Goal: Task Accomplishment & Management: Manage account settings

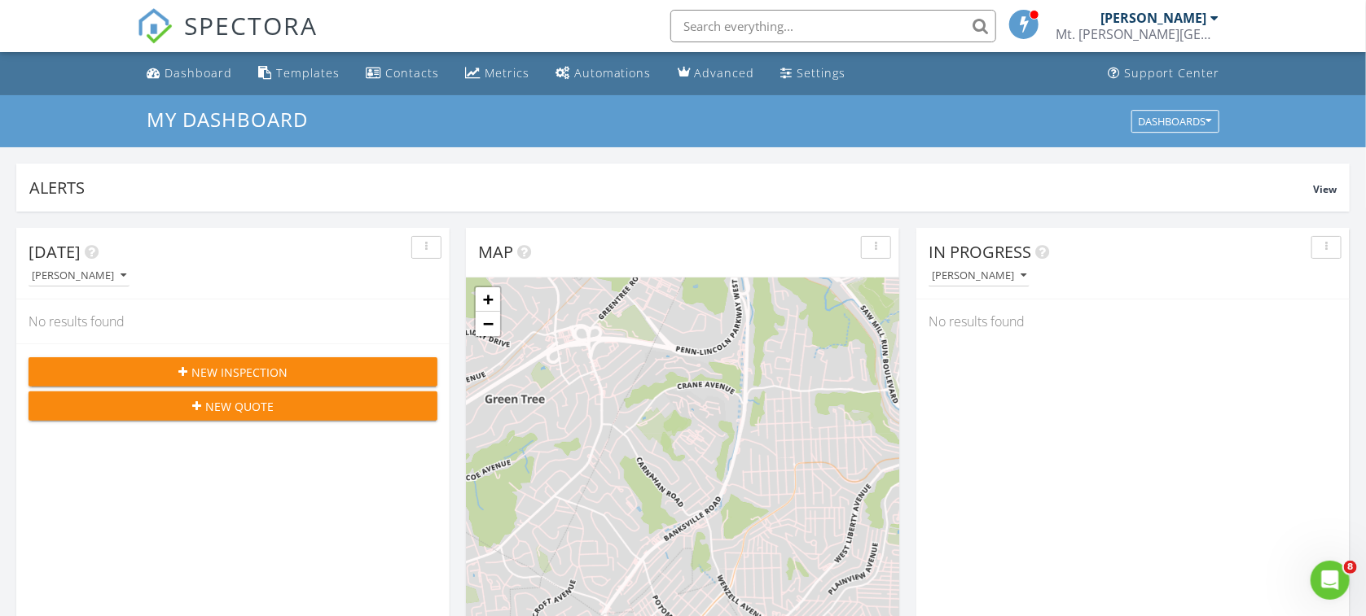
scroll to position [1498, 1382]
click at [1180, 15] on div "[PERSON_NAME]" at bounding box center [1153, 18] width 106 height 16
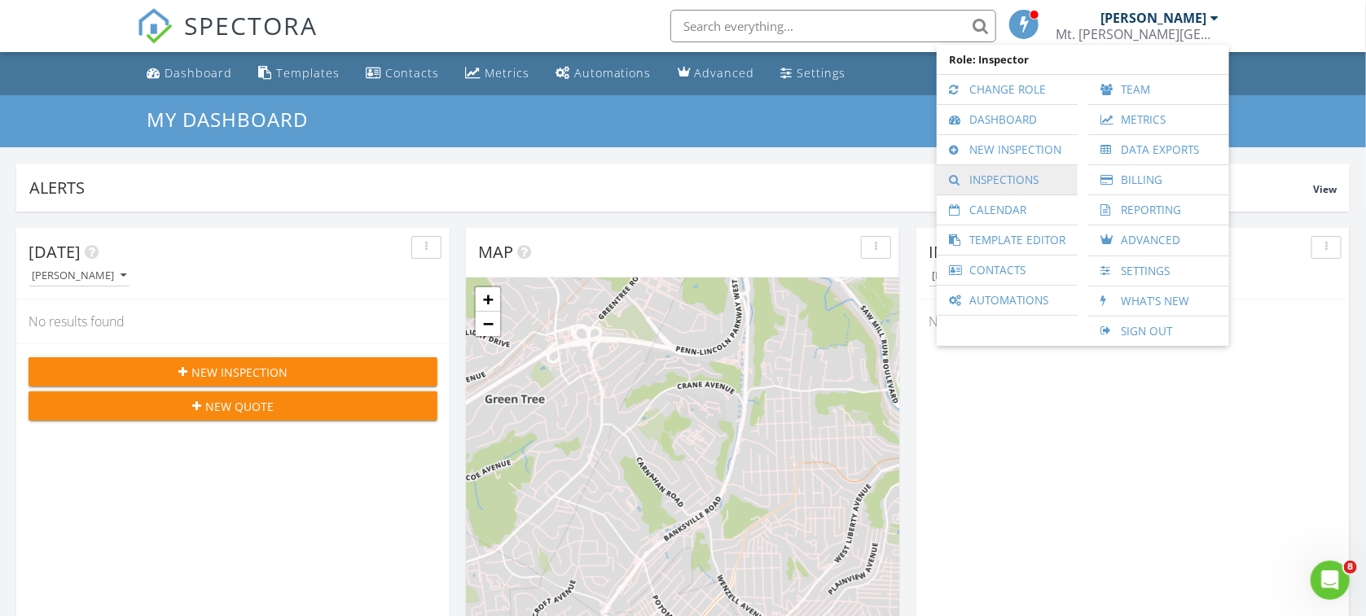
click at [1002, 174] on link "Inspections" at bounding box center [1007, 179] width 125 height 29
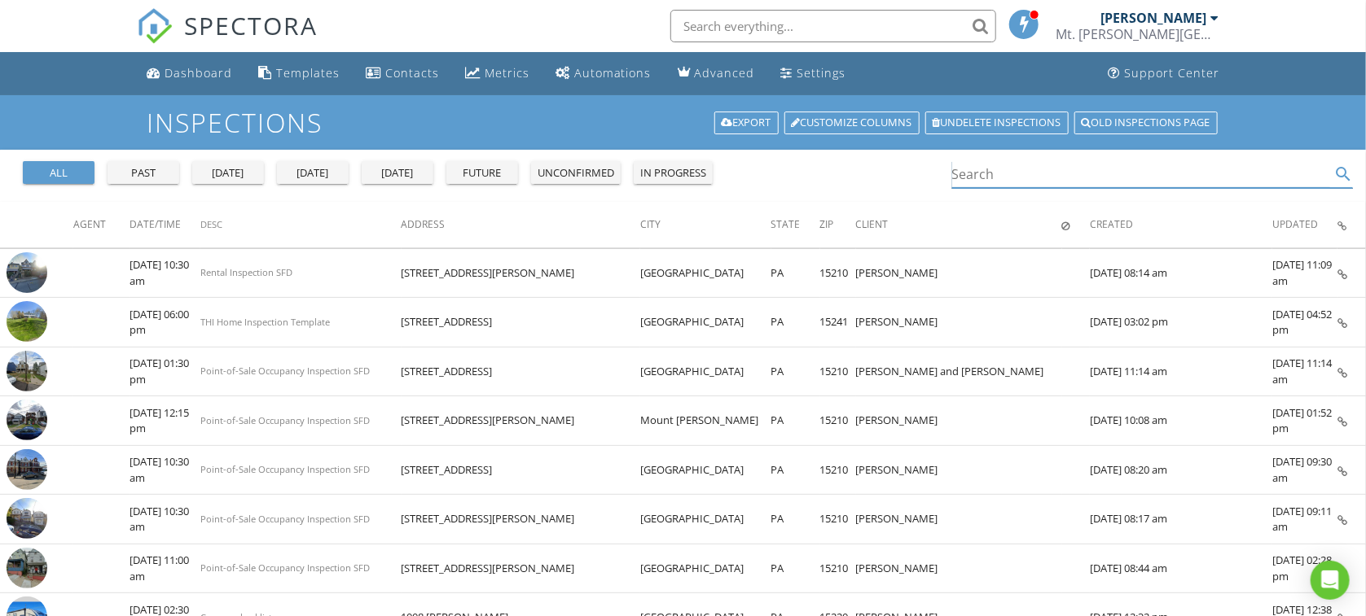
click at [997, 172] on input "Search" at bounding box center [1141, 174] width 379 height 27
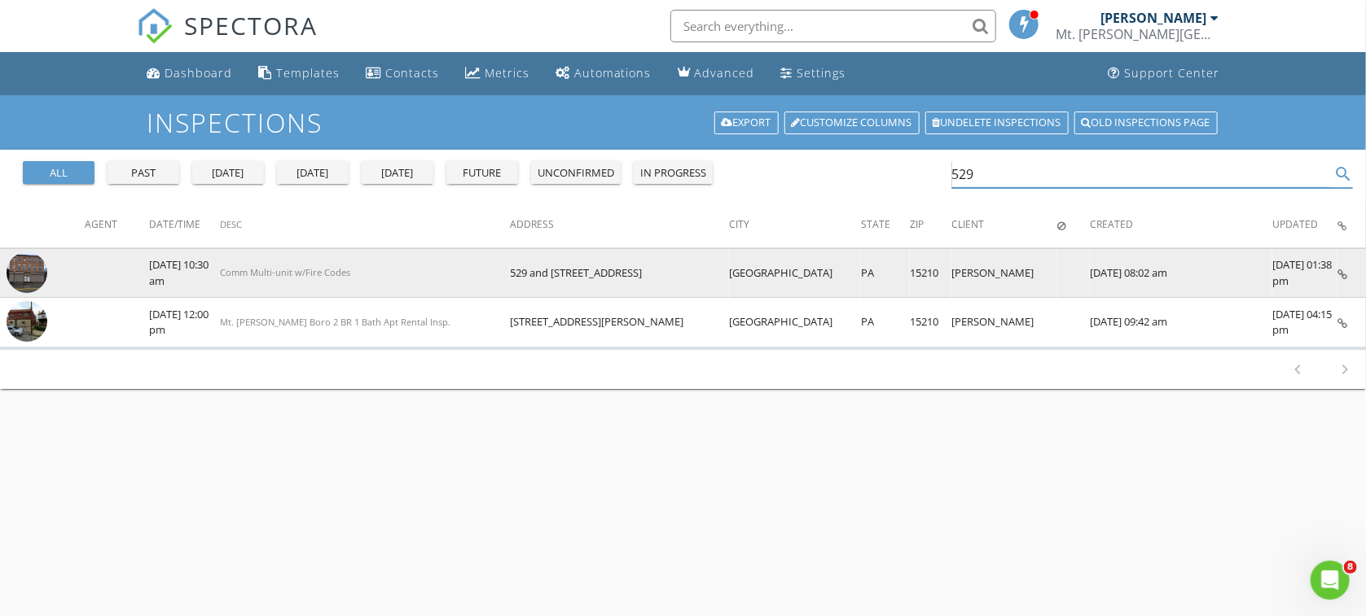
type input "529"
click at [28, 268] on img at bounding box center [27, 272] width 41 height 41
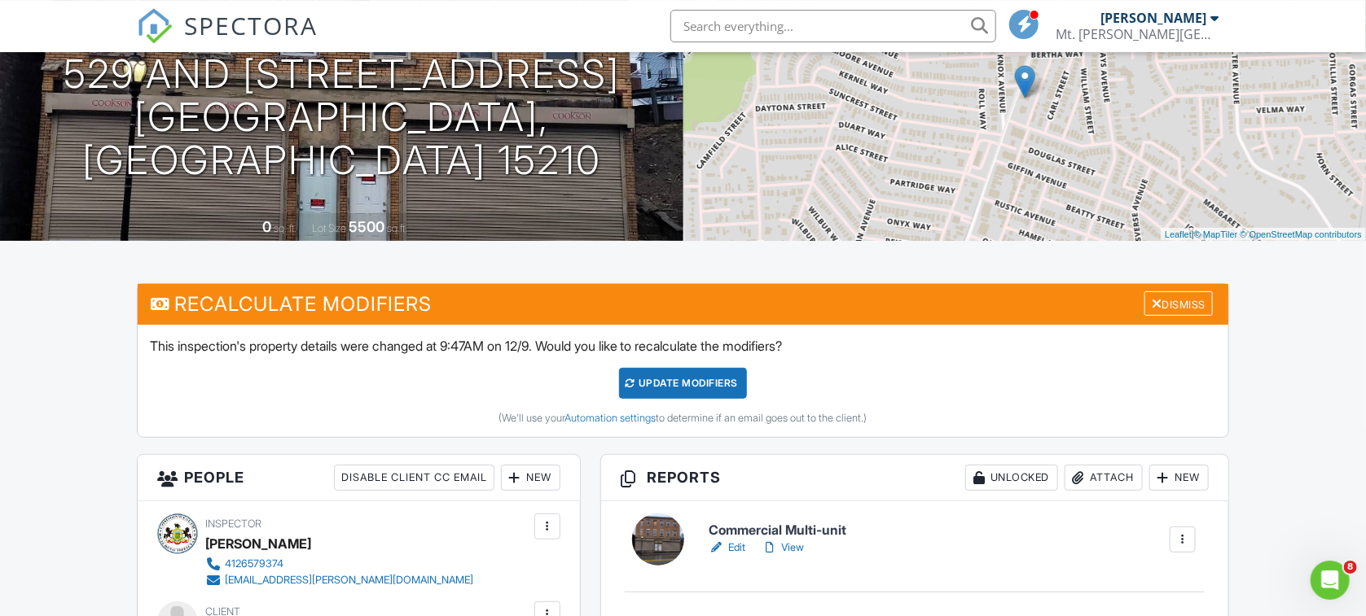
scroll to position [287, 0]
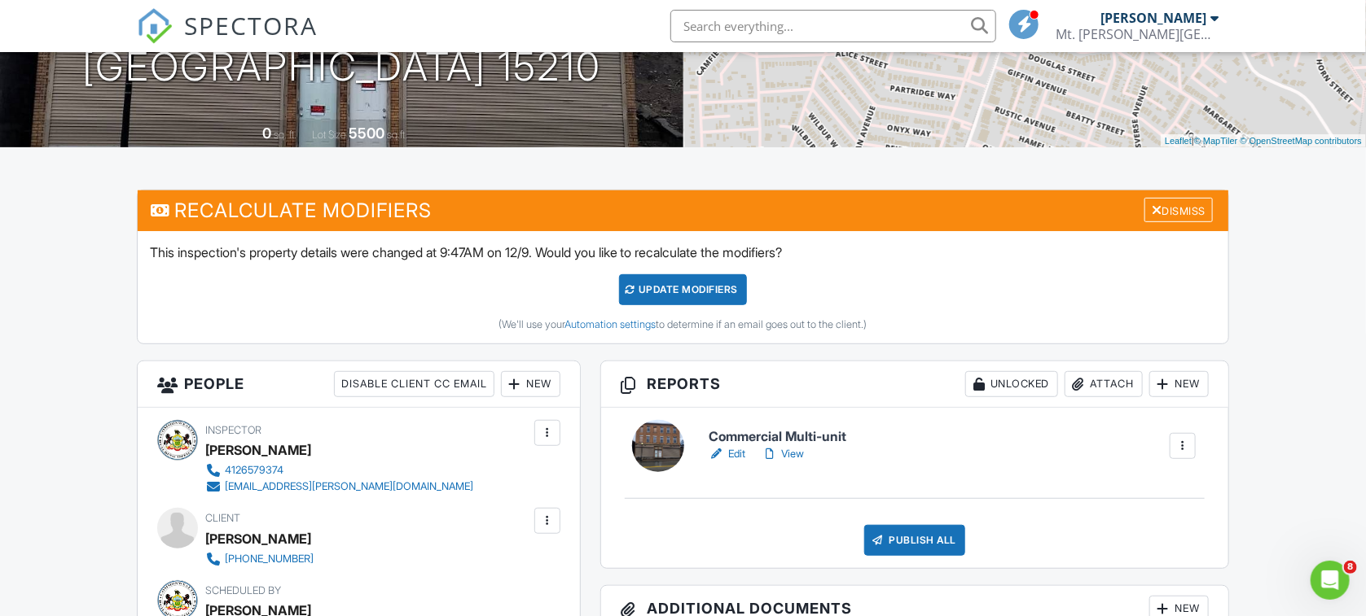
click at [737, 451] on link "Edit" at bounding box center [726, 454] width 37 height 16
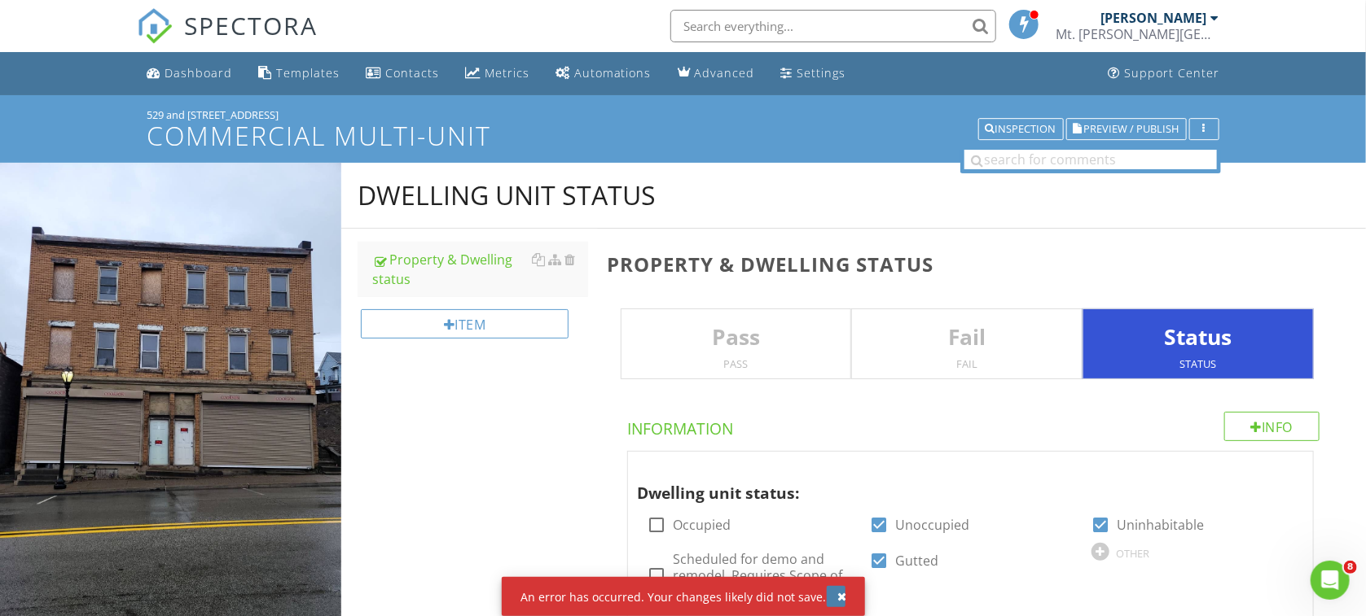
click at [828, 599] on button "button" at bounding box center [836, 596] width 19 height 21
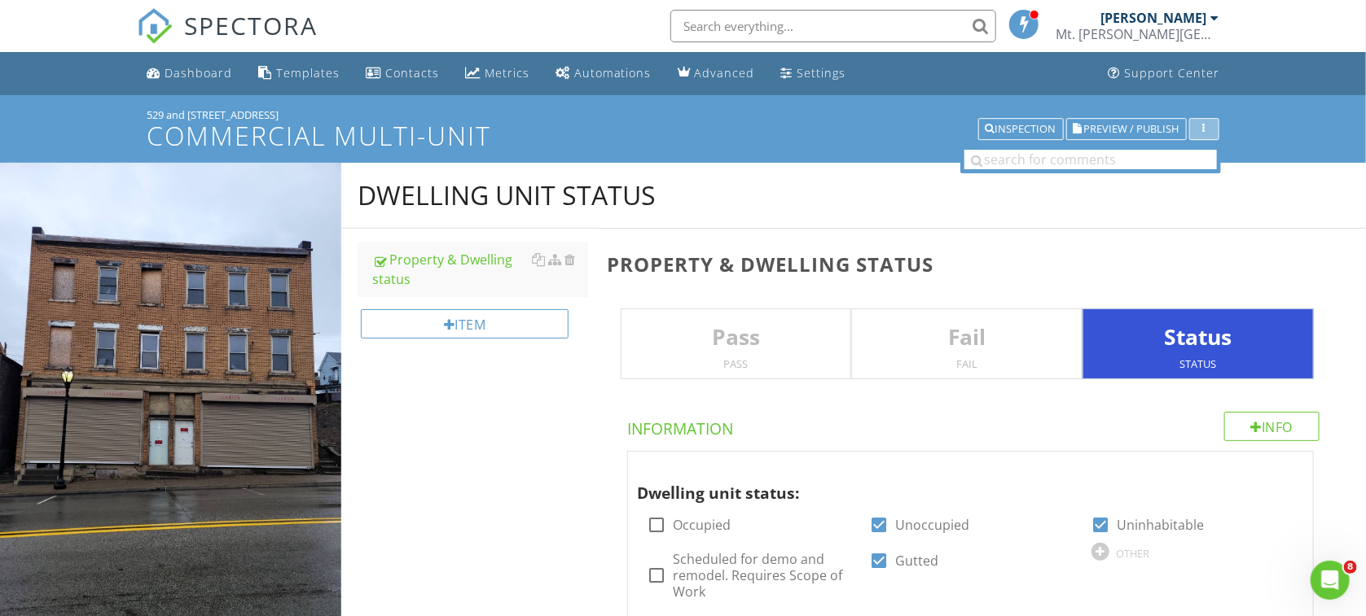
drag, startPoint x: 1212, startPoint y: 123, endPoint x: 1203, endPoint y: 126, distance: 9.5
click at [1211, 122] on button "button" at bounding box center [1204, 129] width 30 height 23
click at [1255, 165] on div "Report Settings" at bounding box center [1255, 166] width 107 height 20
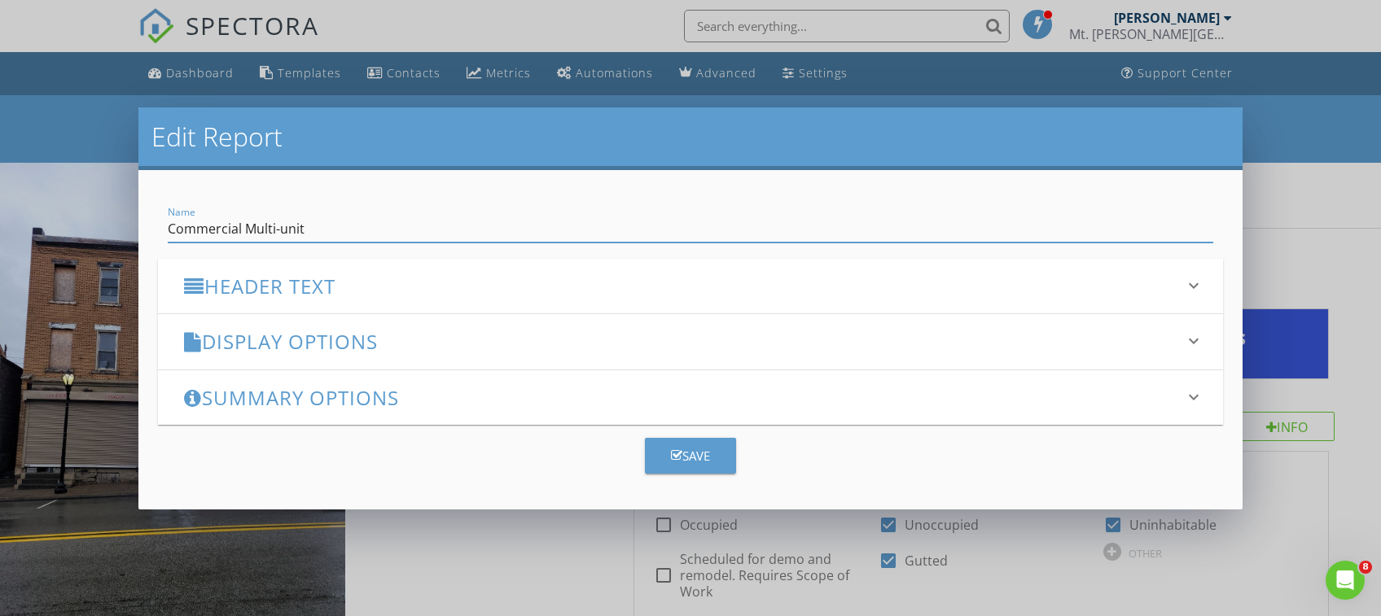
click at [262, 348] on h3 "Display Options" at bounding box center [681, 342] width 994 height 22
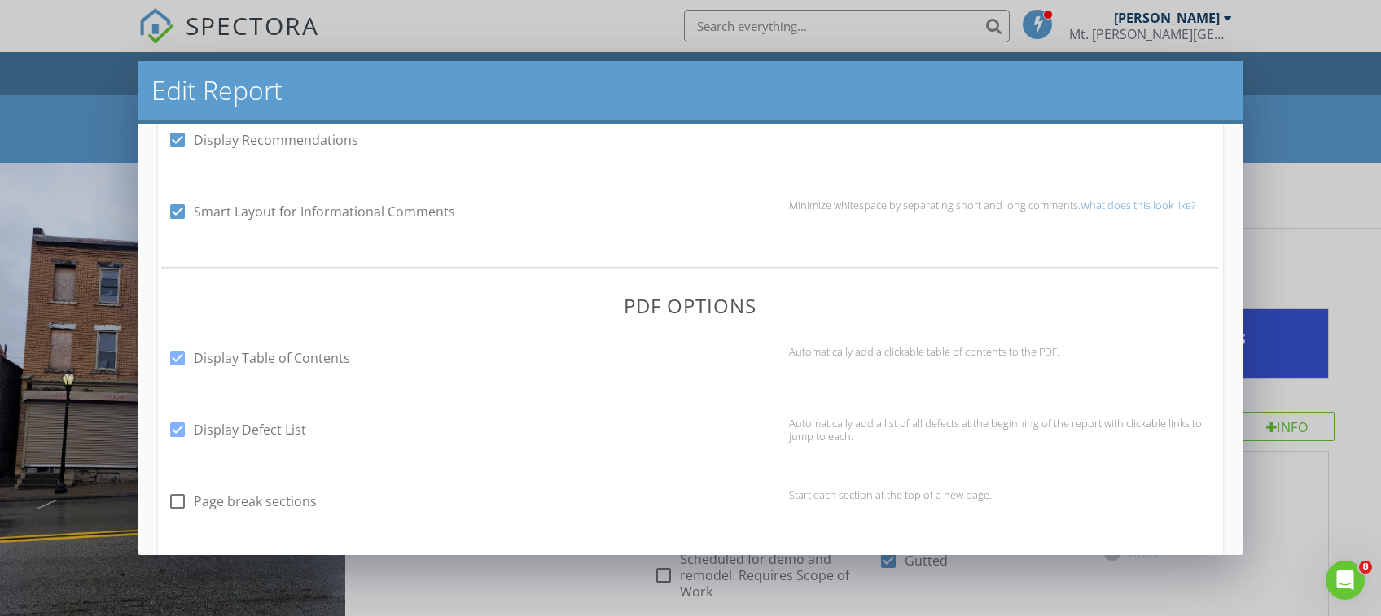
scroll to position [691, 0]
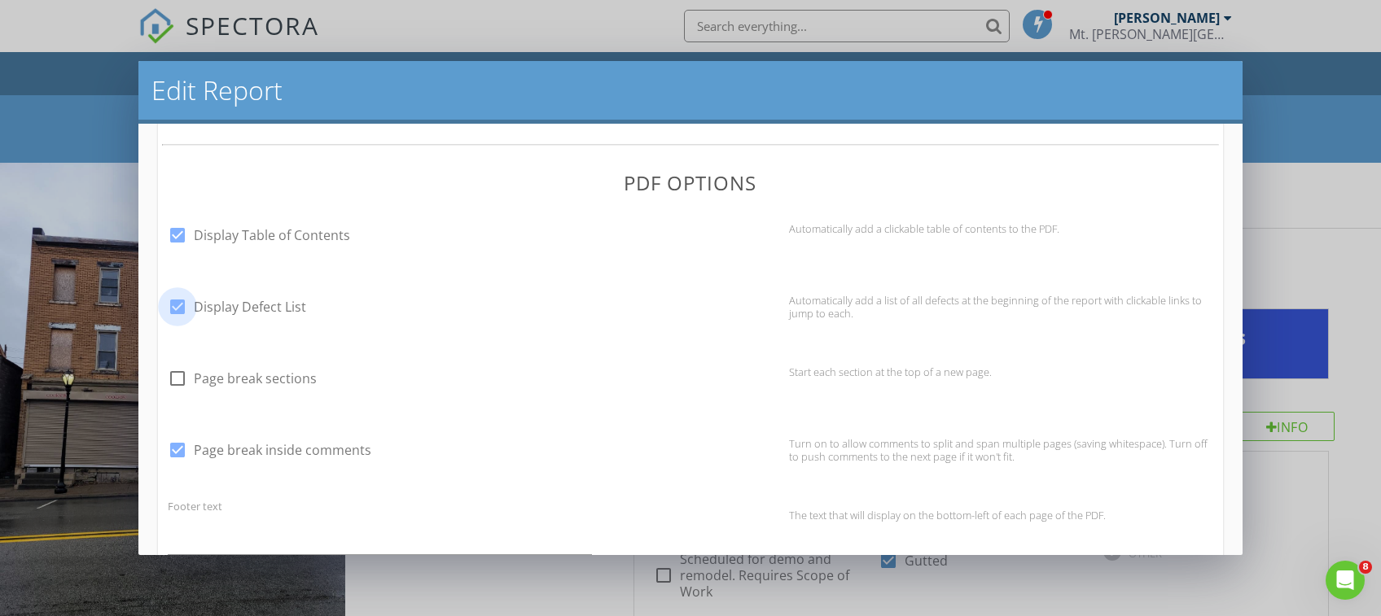
click at [178, 314] on div at bounding box center [178, 307] width 28 height 28
checkbox input "false"
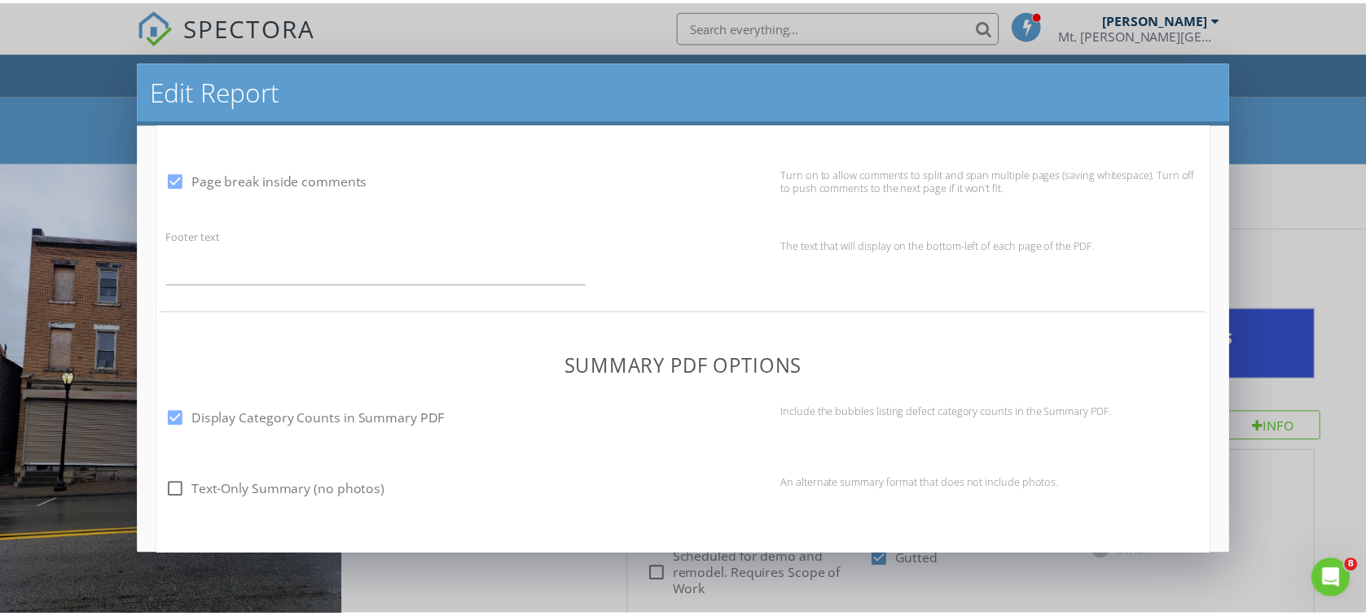
scroll to position [1202, 0]
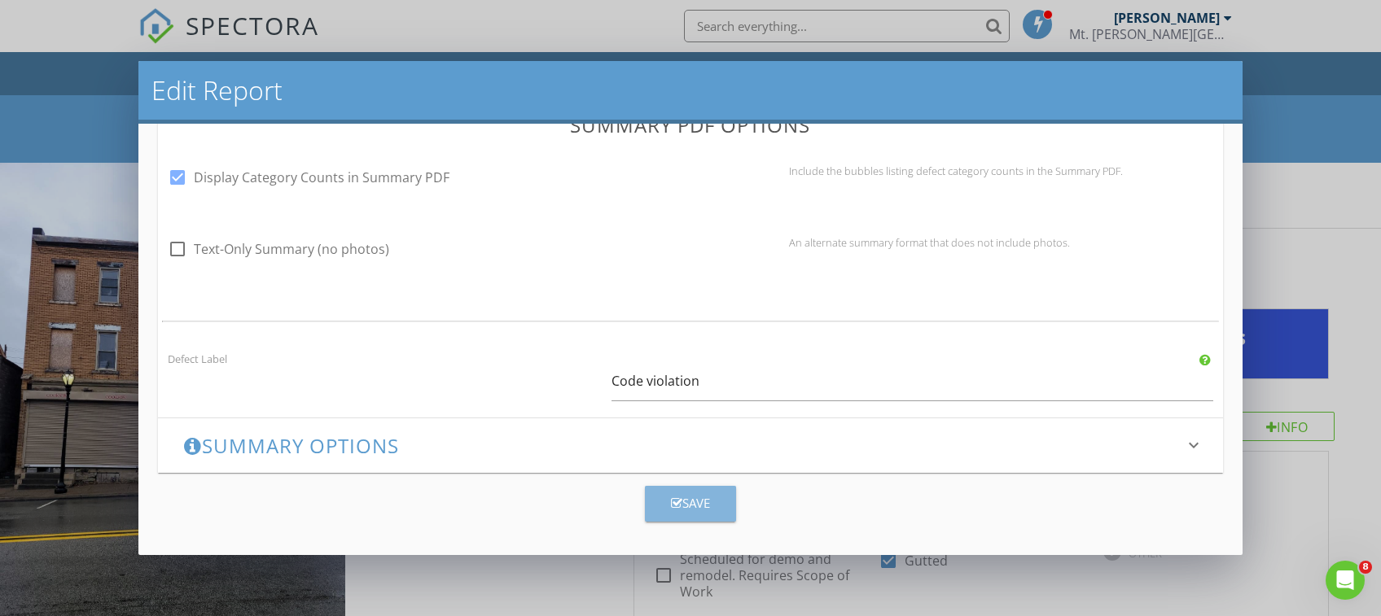
click at [694, 508] on div "Save" at bounding box center [690, 503] width 39 height 19
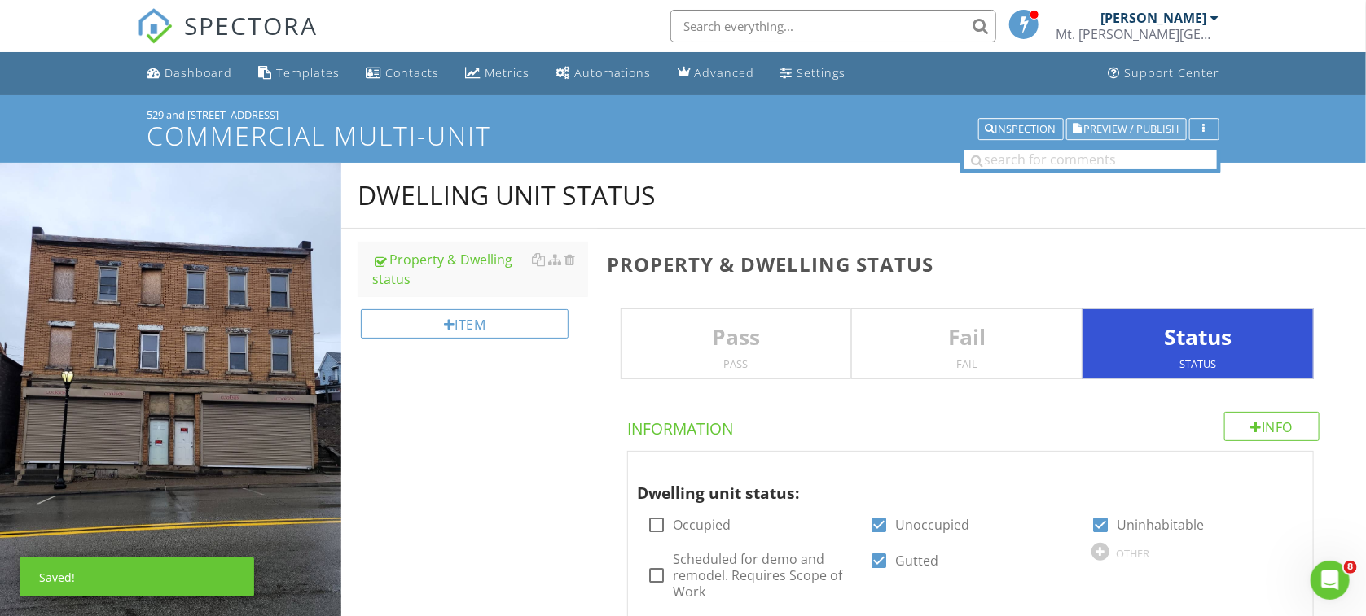
click at [1138, 127] on span "Preview / Publish" at bounding box center [1131, 129] width 95 height 11
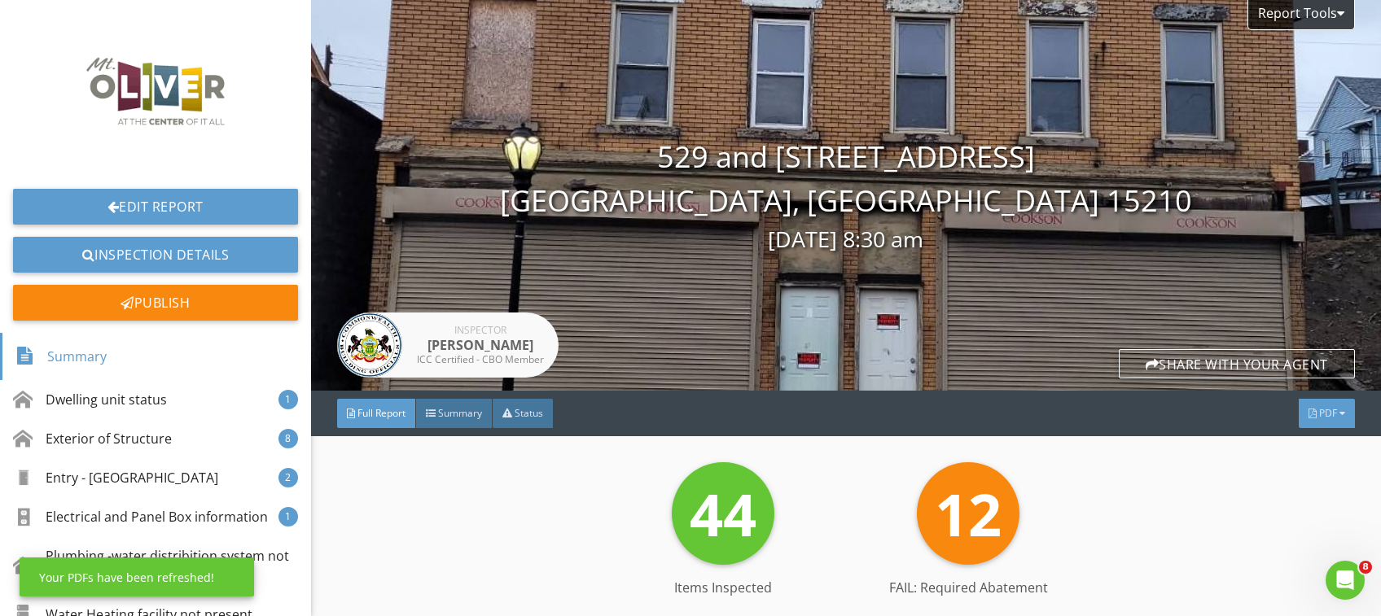
click at [1310, 423] on div "PDF" at bounding box center [1327, 413] width 56 height 29
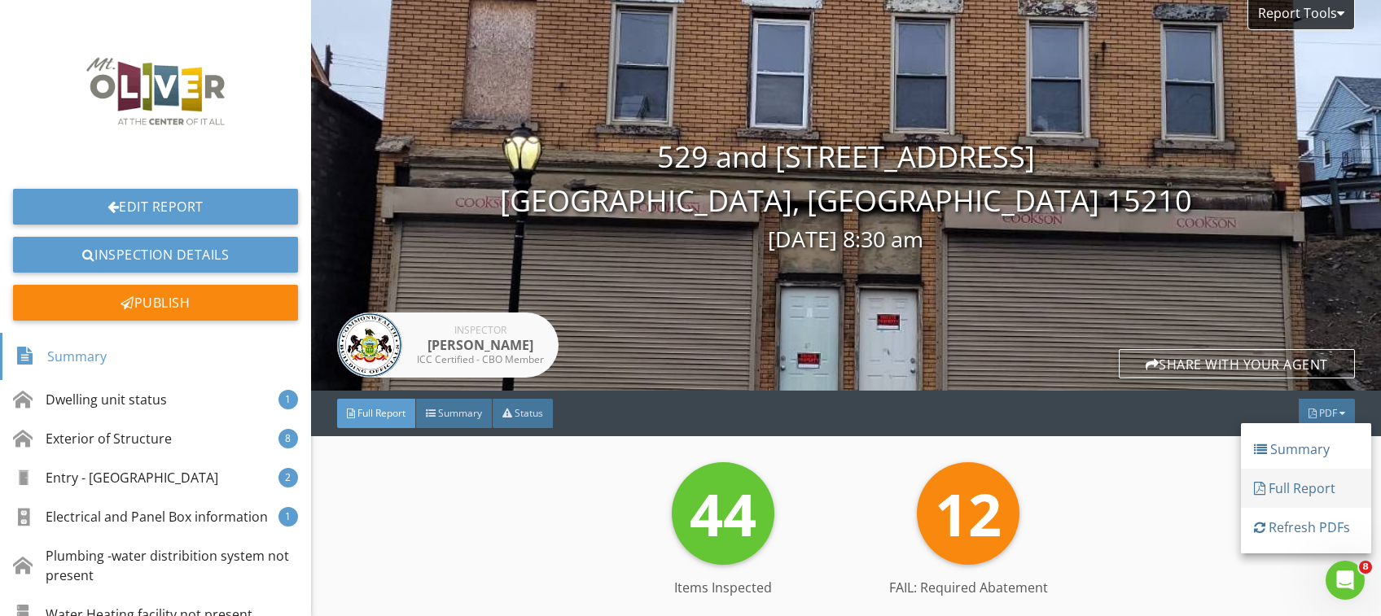
click at [1287, 484] on div "Full Report" at bounding box center [1306, 489] width 104 height 20
